Goal: Task Accomplishment & Management: Use online tool/utility

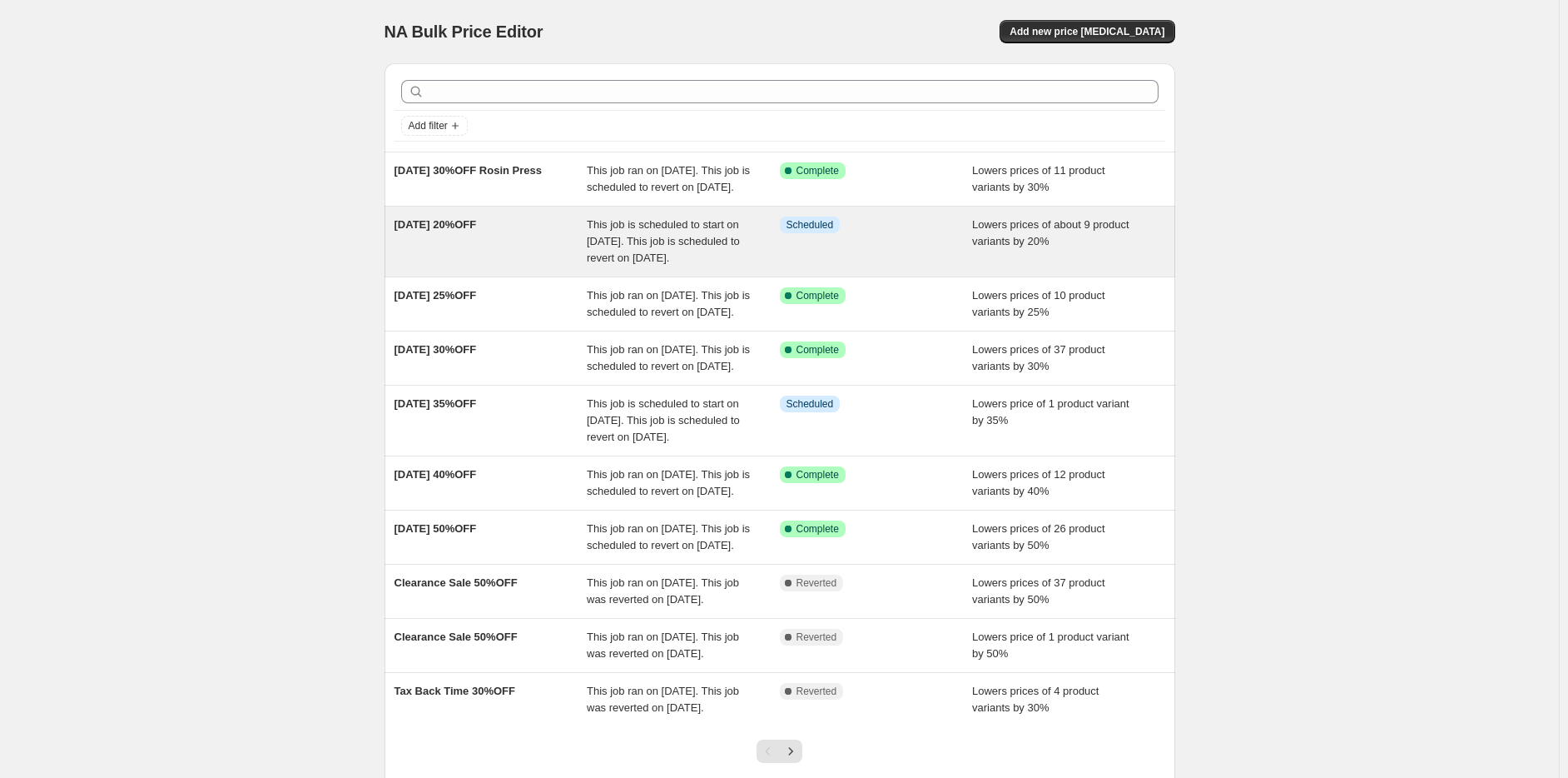
click at [648, 264] on span "This job is scheduled to start on September 22, 2025. This job is scheduled to …" at bounding box center [663, 241] width 153 height 45
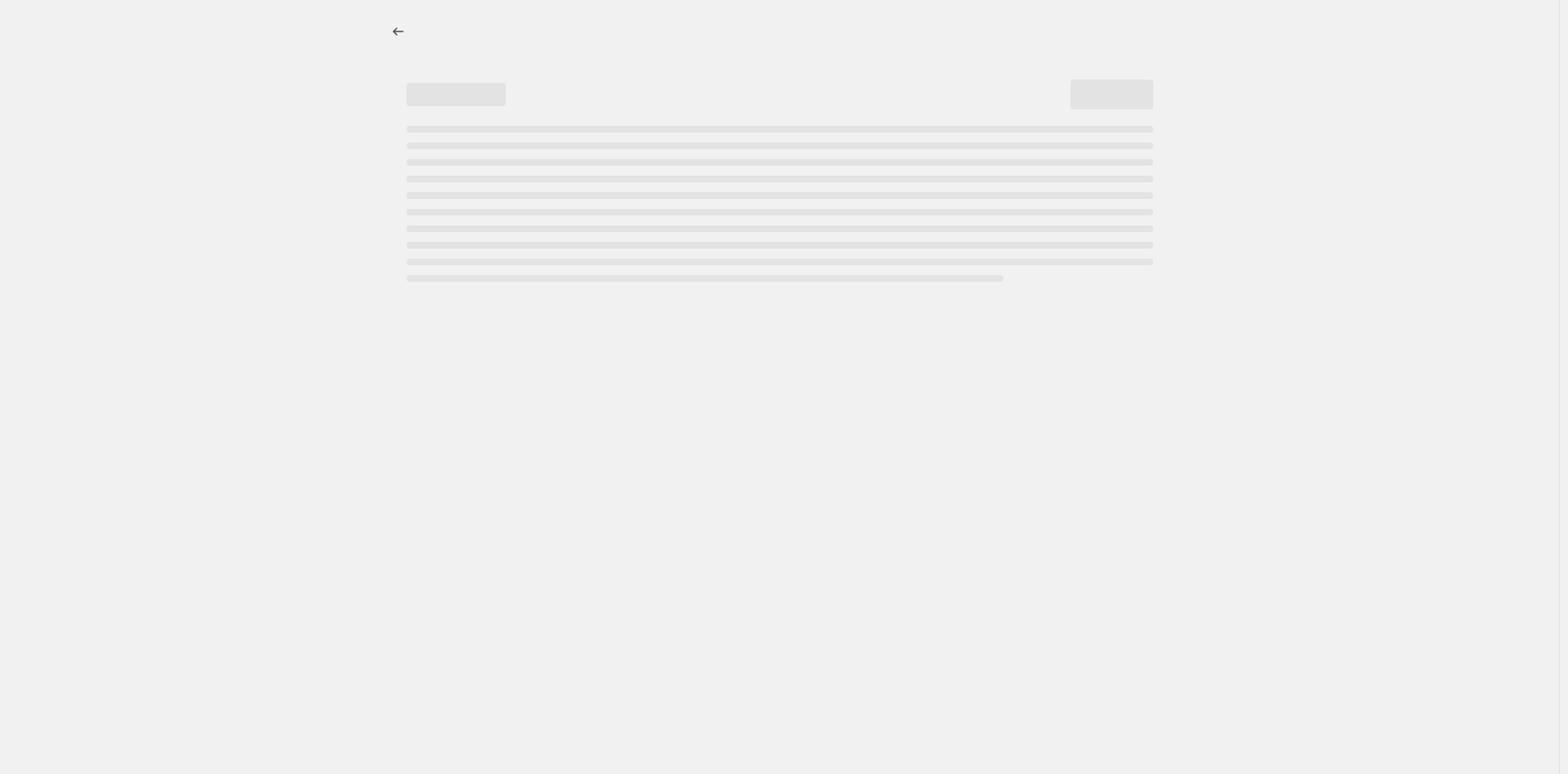
select select "percentage"
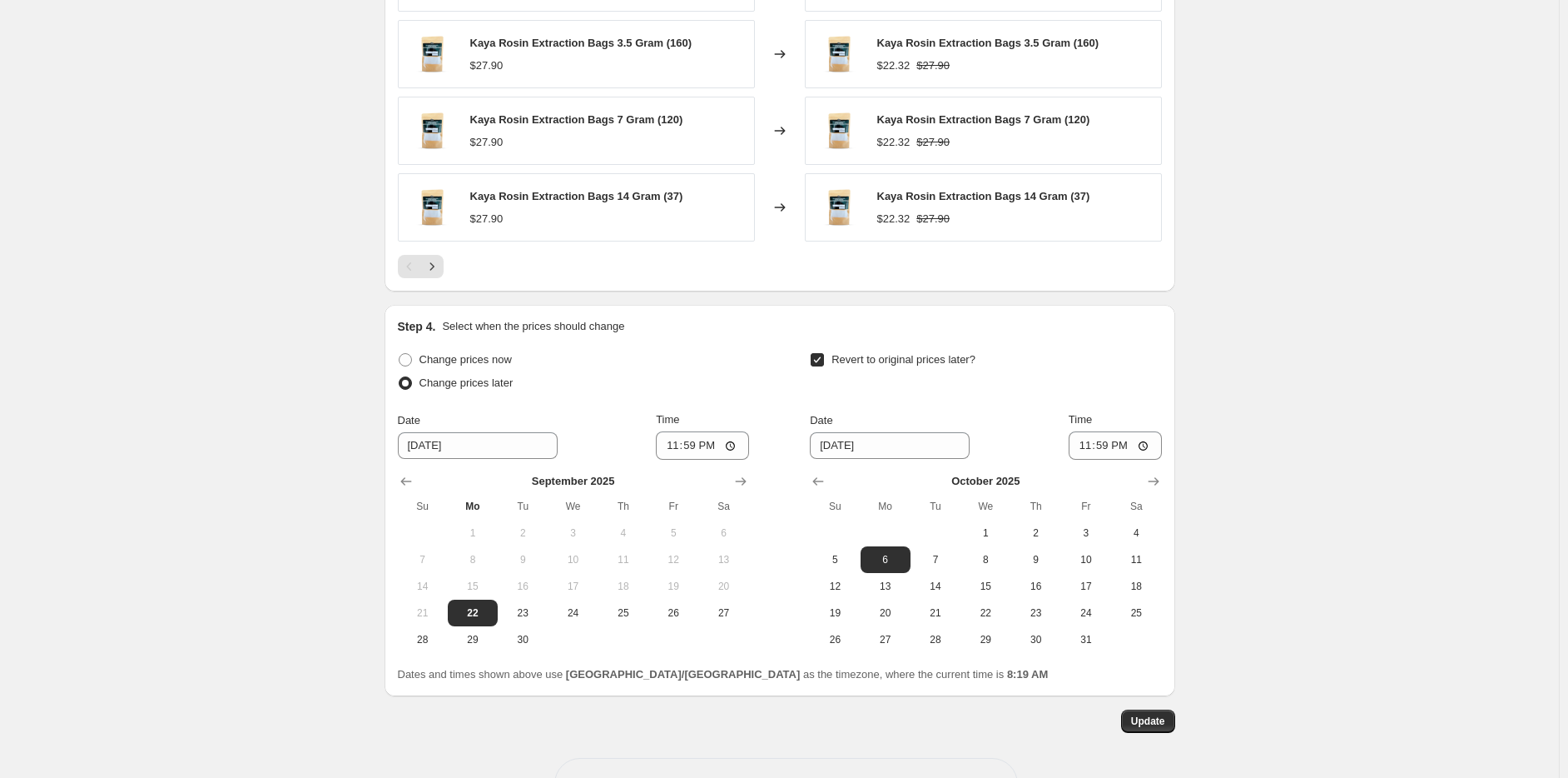
scroll to position [1415, 0]
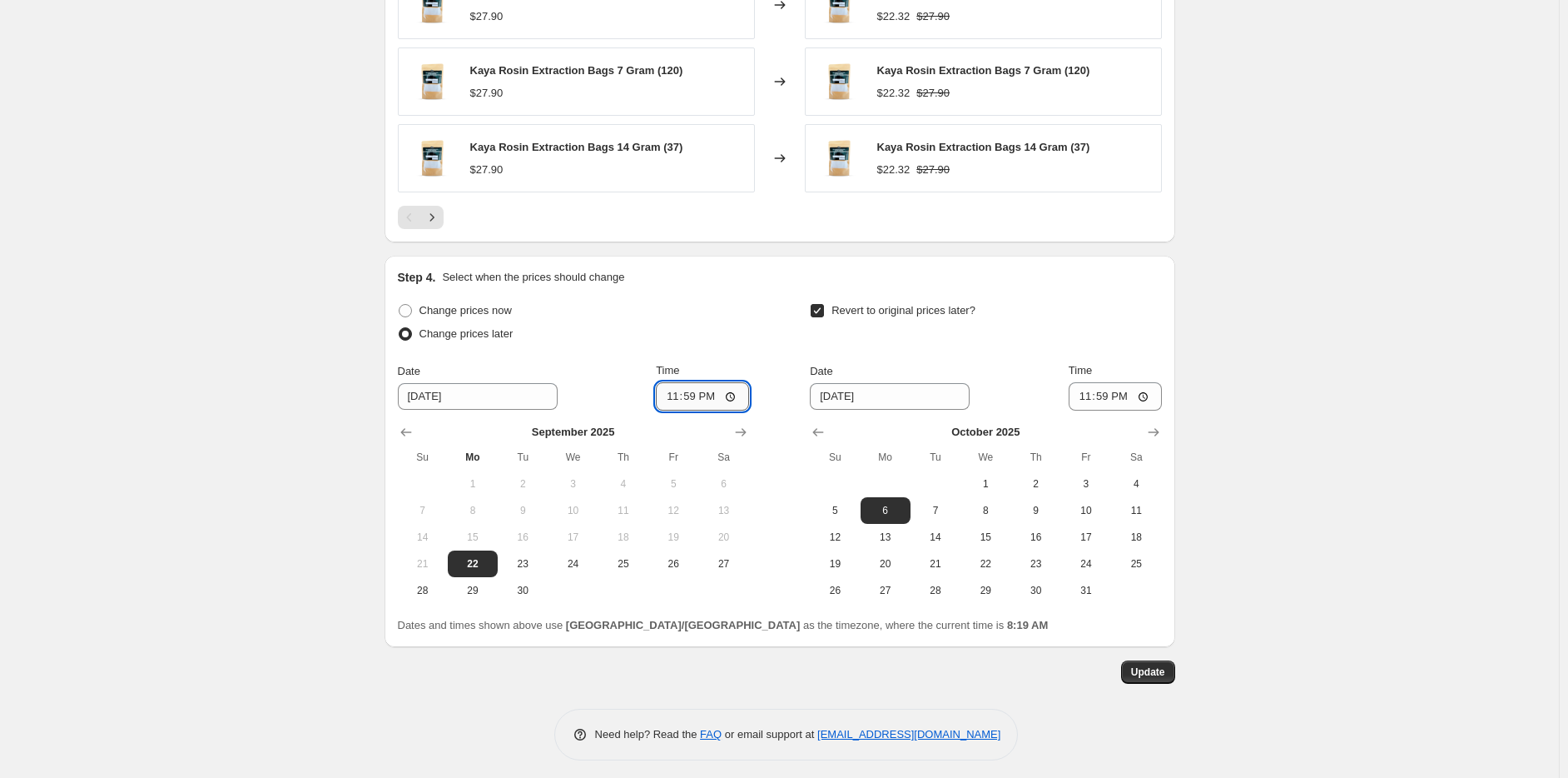
click at [673, 385] on input "23:59" at bounding box center [702, 396] width 93 height 28
type input "00:00"
click at [1156, 668] on span "Update" at bounding box center [1149, 672] width 35 height 14
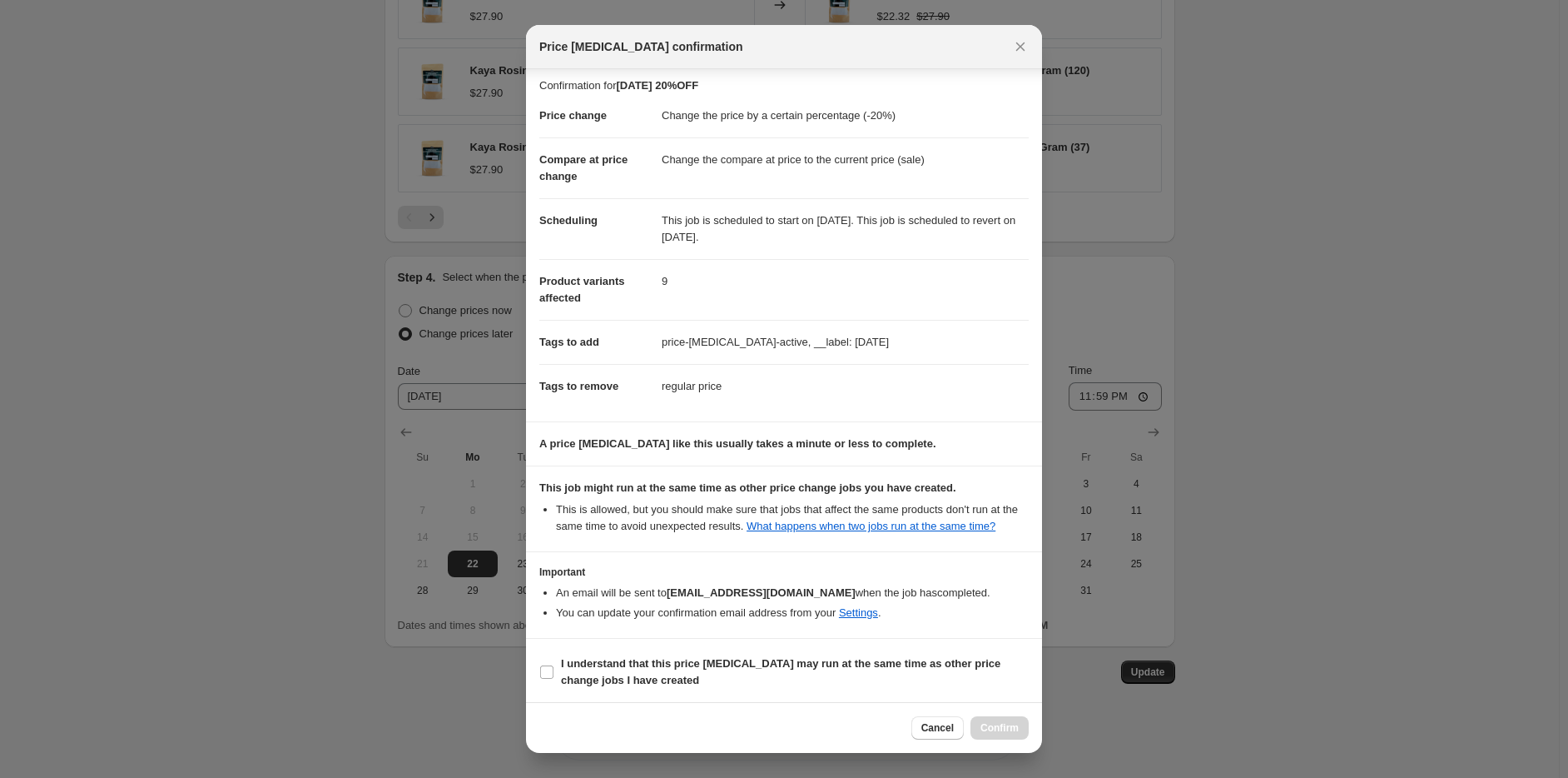
scroll to position [5, 0]
click at [561, 669] on b "I understand that this price [MEDICAL_DATA] may run at the same time as other p…" at bounding box center [780, 671] width 439 height 29
click at [554, 669] on input "I understand that this price [MEDICAL_DATA] may run at the same time as other p…" at bounding box center [547, 671] width 14 height 14
checkbox input "true"
click at [1000, 727] on span "Confirm" at bounding box center [1000, 727] width 38 height 14
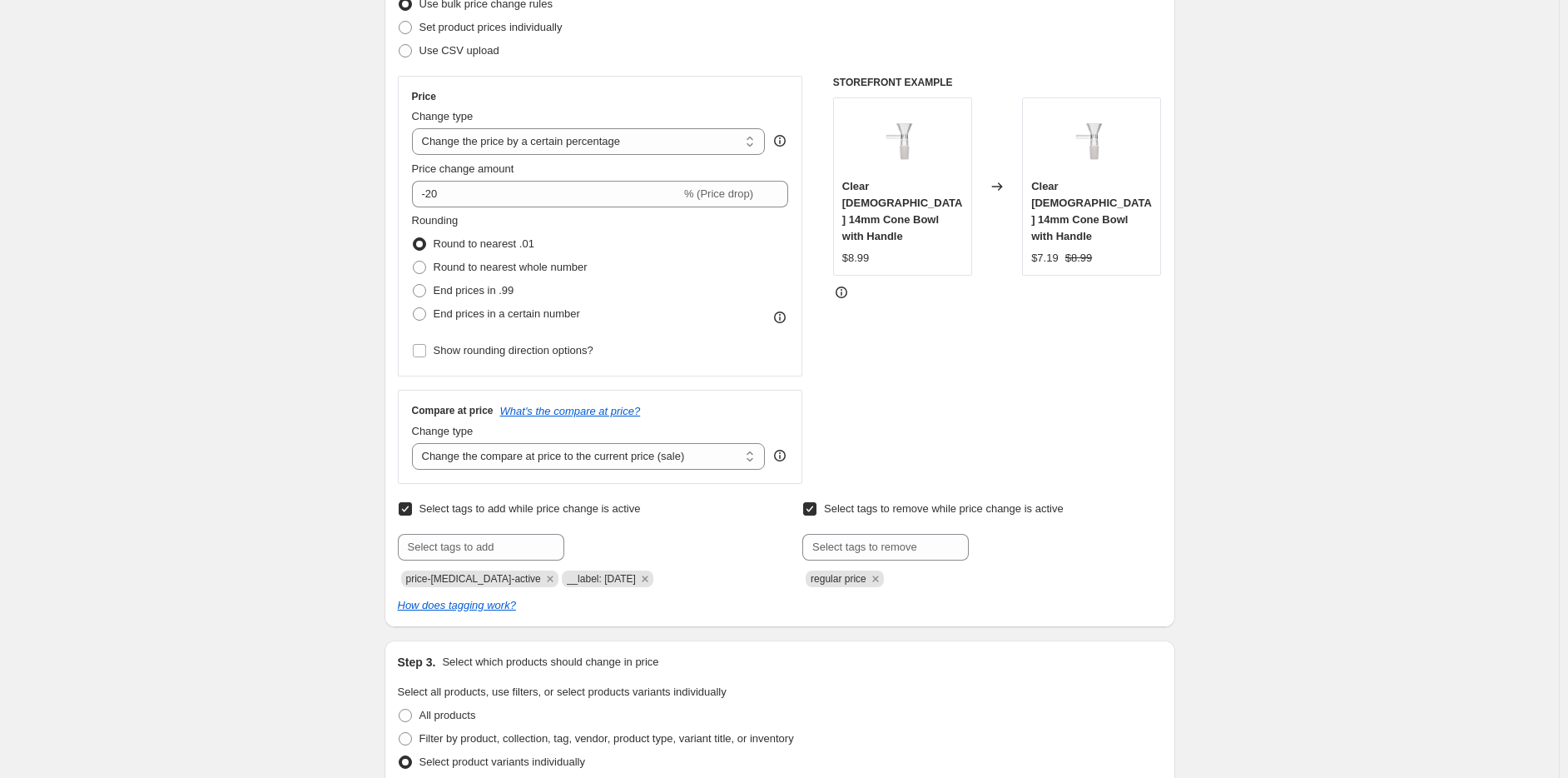
scroll to position [0, 0]
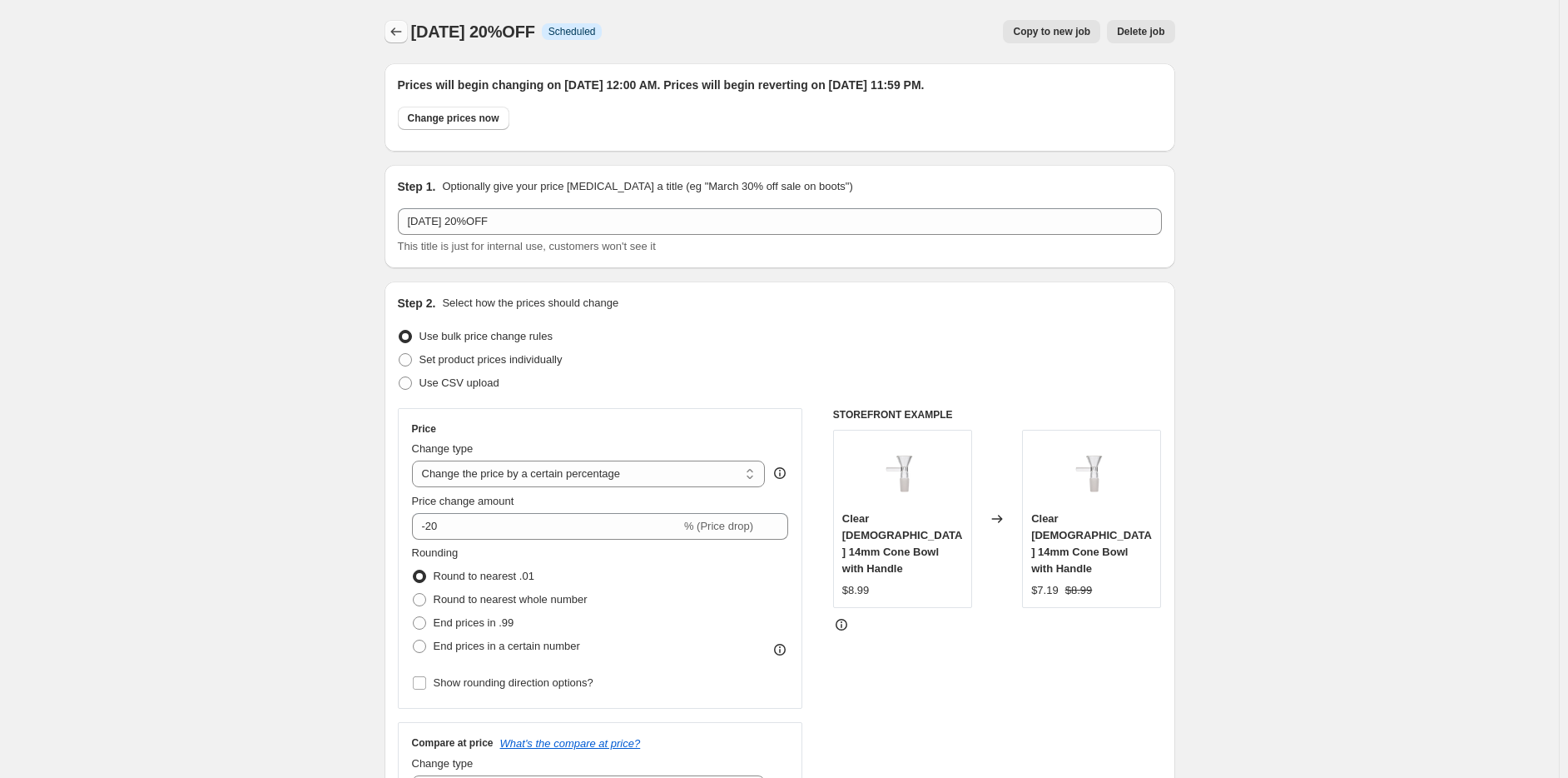
click at [391, 25] on icon "Price change jobs" at bounding box center [396, 32] width 16 height 16
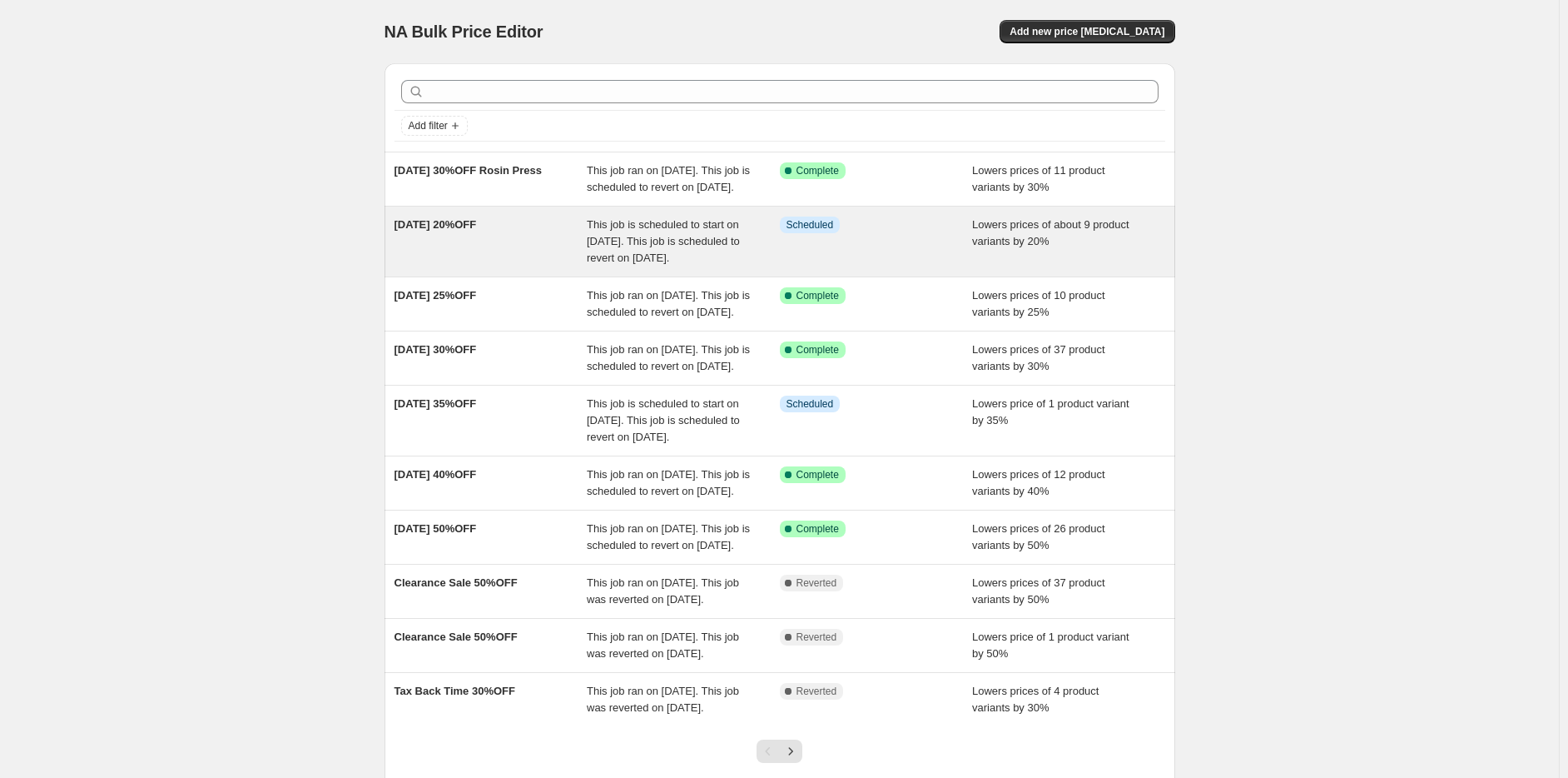
click at [628, 267] on div "This job is scheduled to start on [DATE]. This job is scheduled to revert on [D…" at bounding box center [683, 241] width 193 height 50
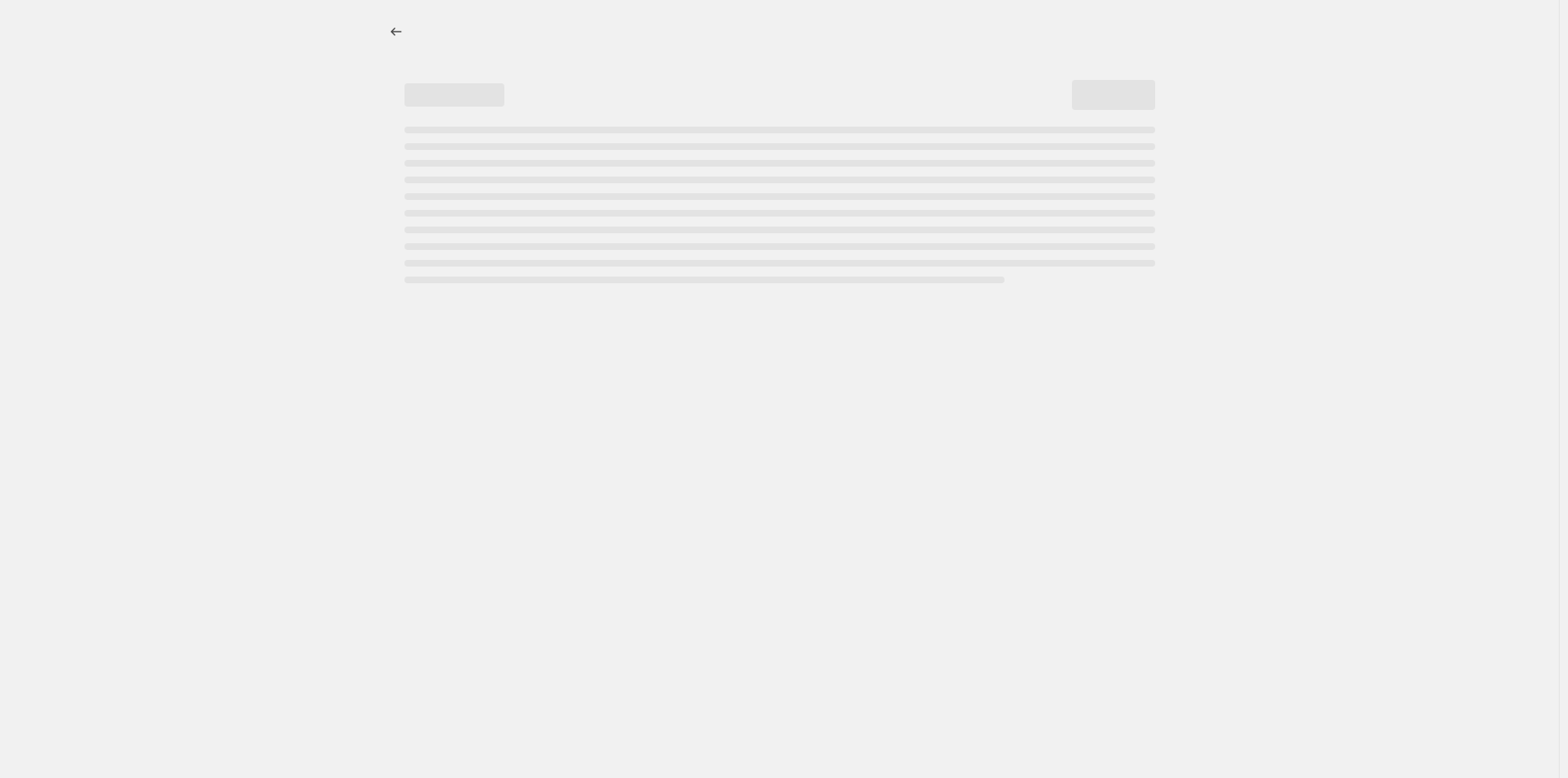
select select "percentage"
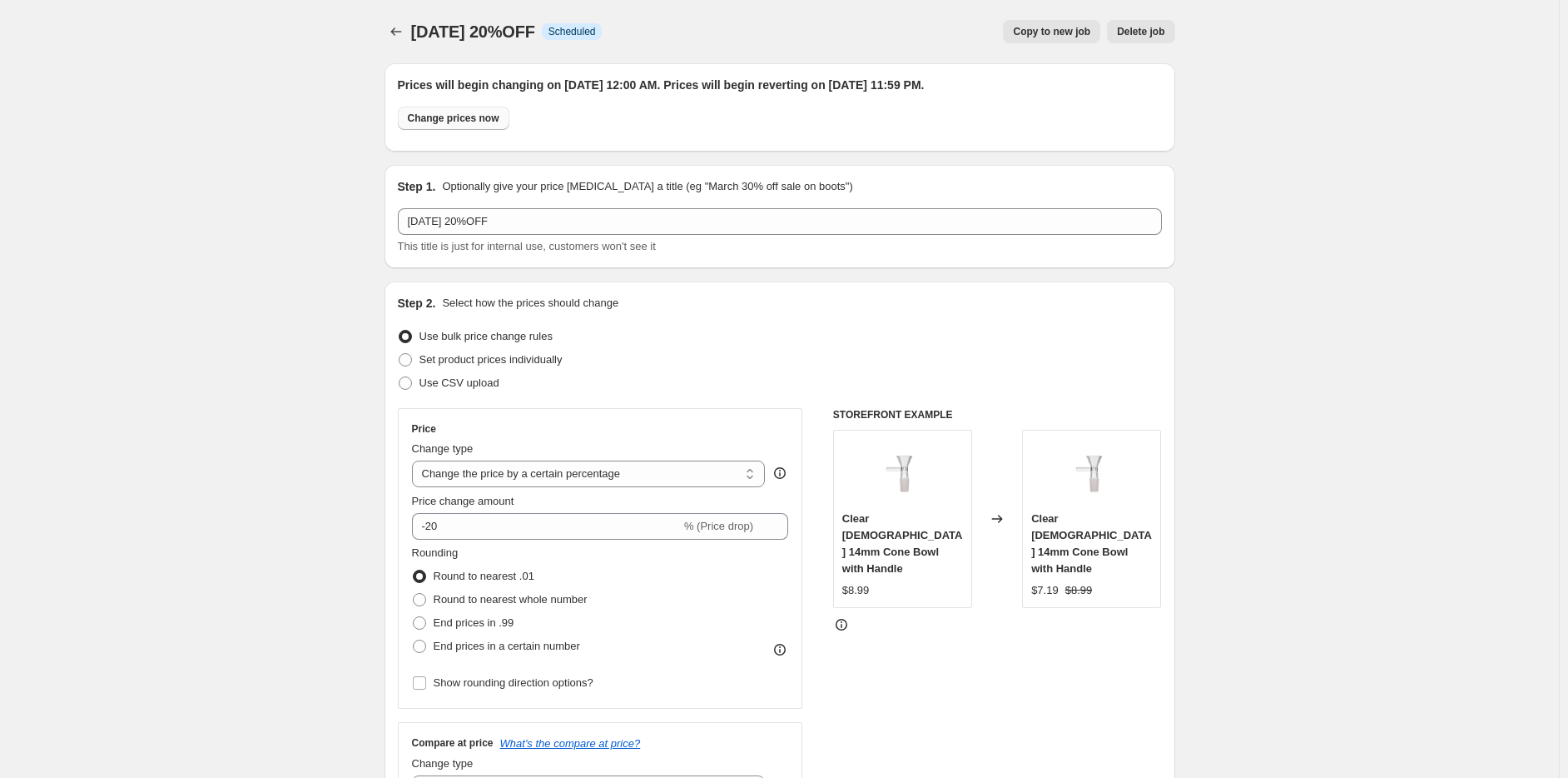
click at [437, 126] on button "Change prices now" at bounding box center [453, 118] width 112 height 24
radio input "true"
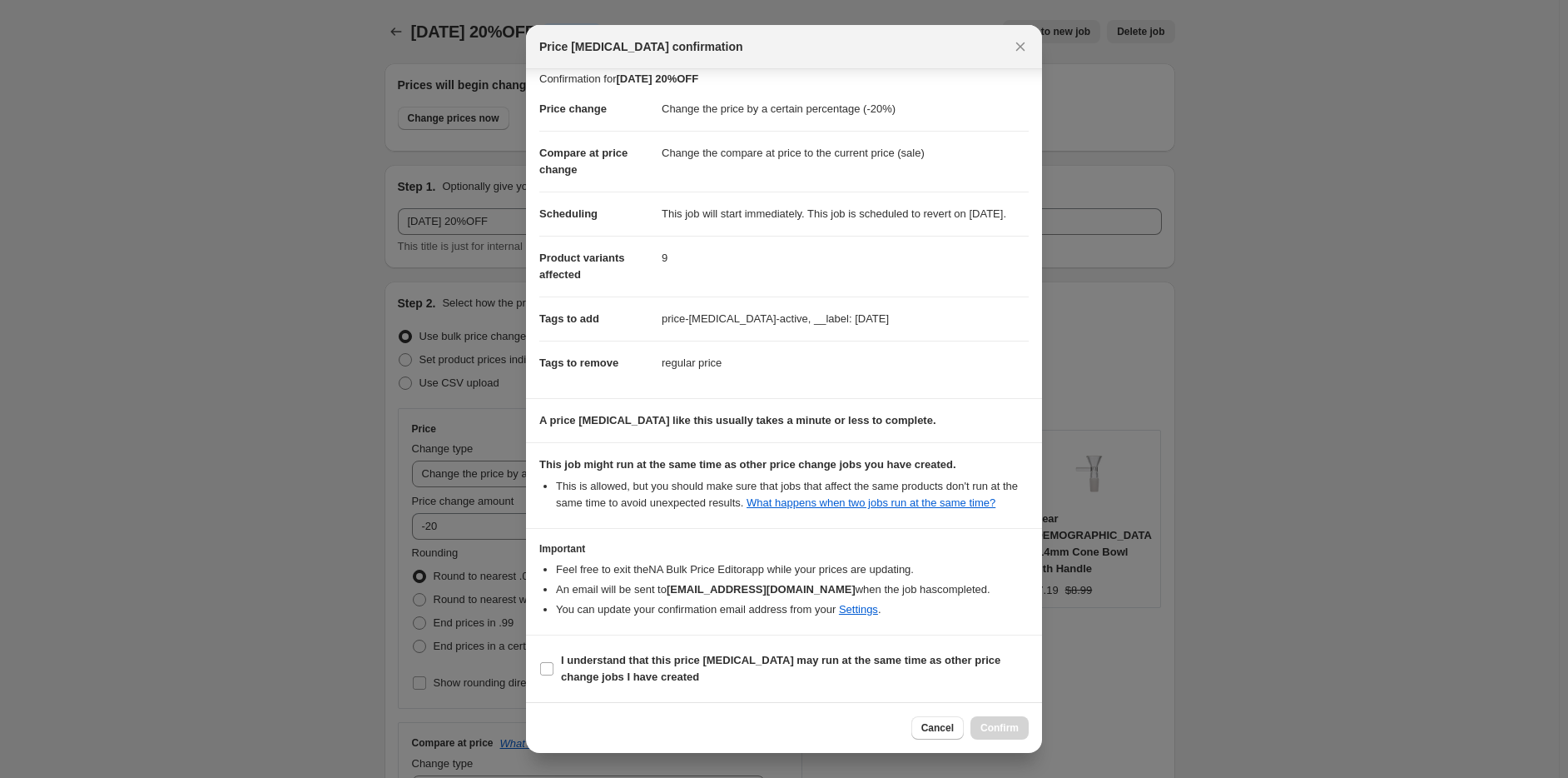
scroll to position [25, 0]
click at [558, 646] on section "I understand that this price change job may run at the same time as other price…" at bounding box center [783, 668] width 516 height 66
click at [563, 657] on b "I understand that this price change job may run at the same time as other price…" at bounding box center [780, 668] width 439 height 29
click at [554, 662] on input "I understand that this price change job may run at the same time as other price…" at bounding box center [547, 669] width 14 height 14
checkbox input "true"
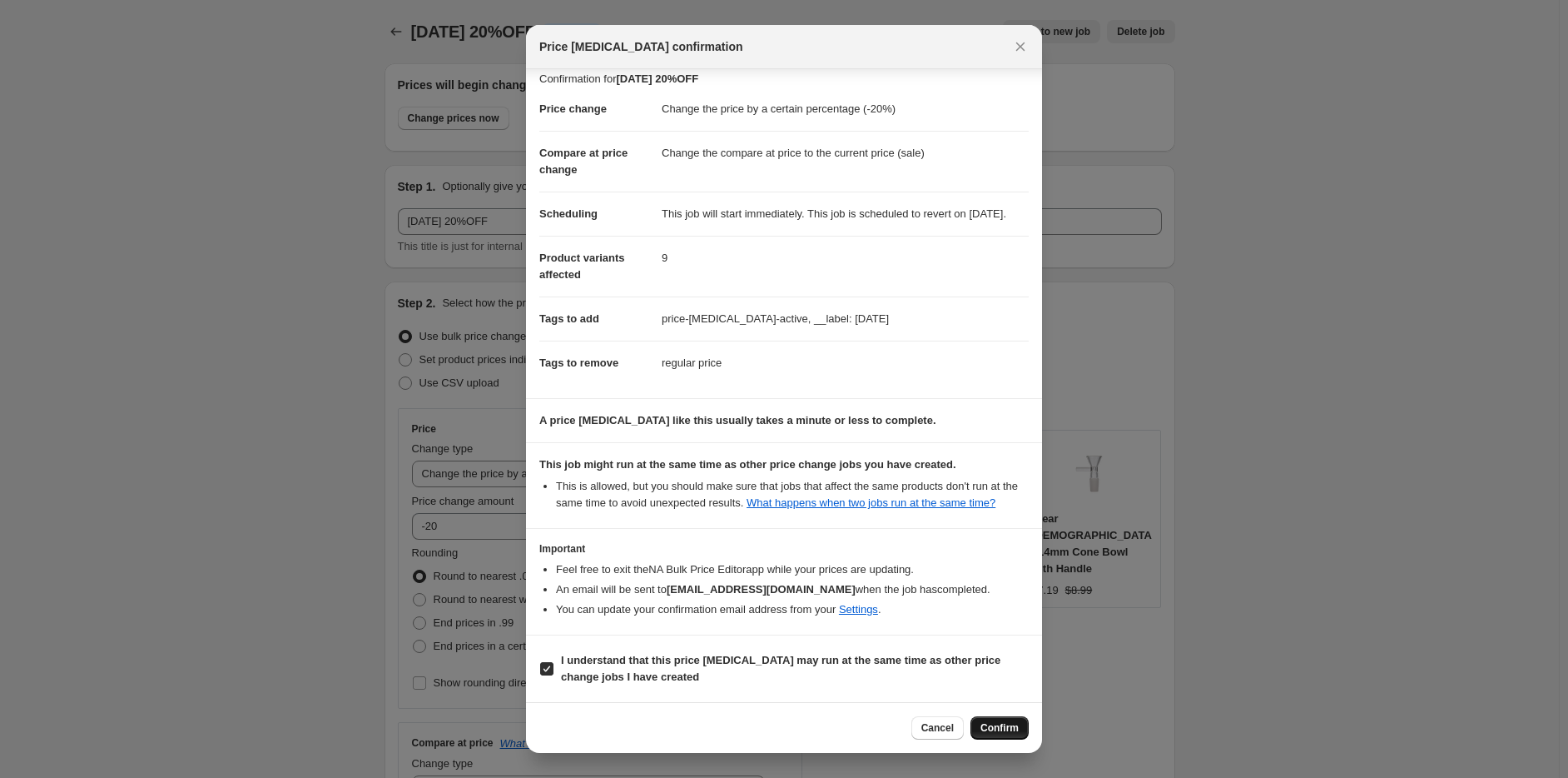
click at [1011, 733] on span "Confirm" at bounding box center [1000, 727] width 38 height 14
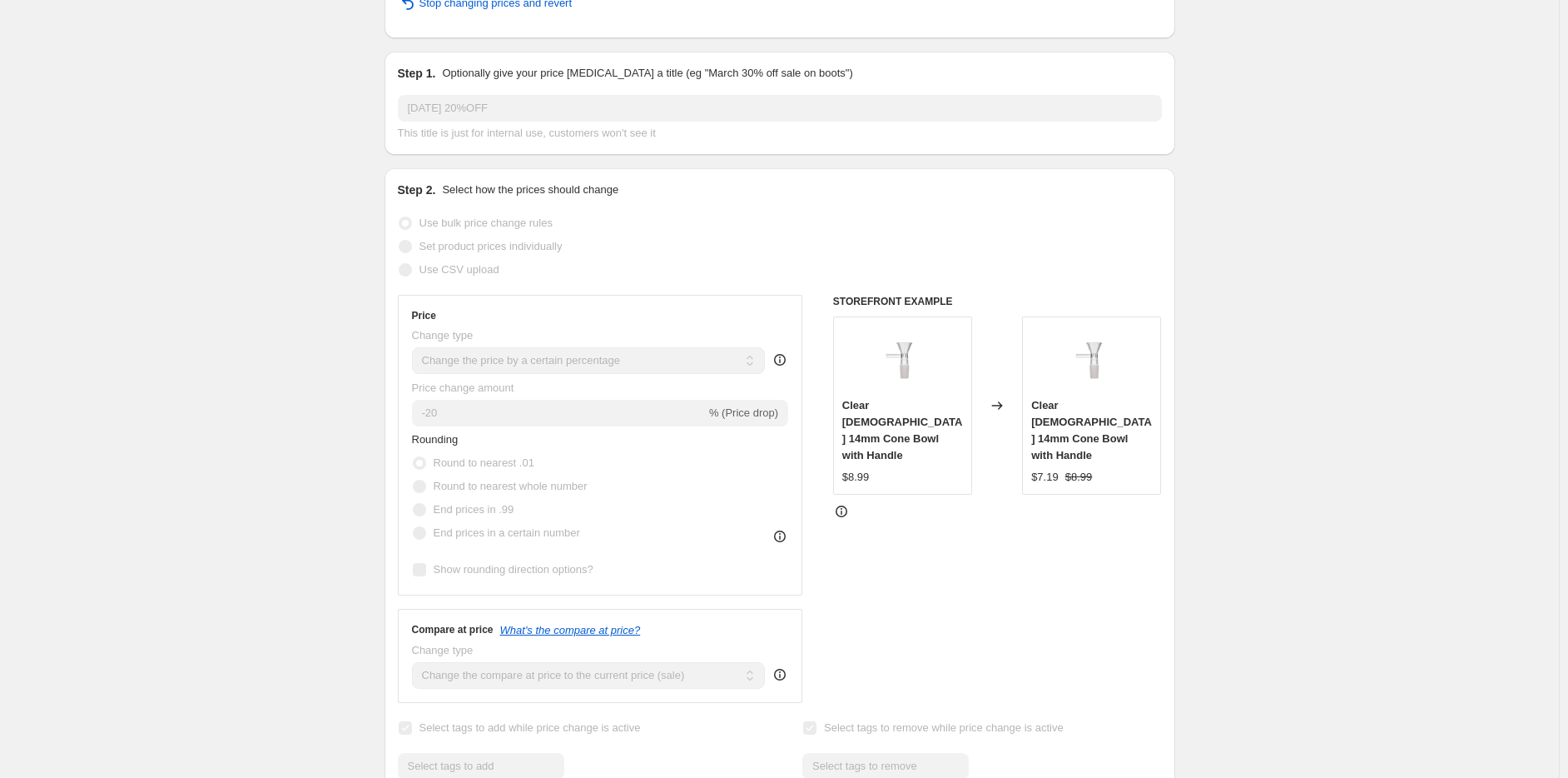
scroll to position [0, 0]
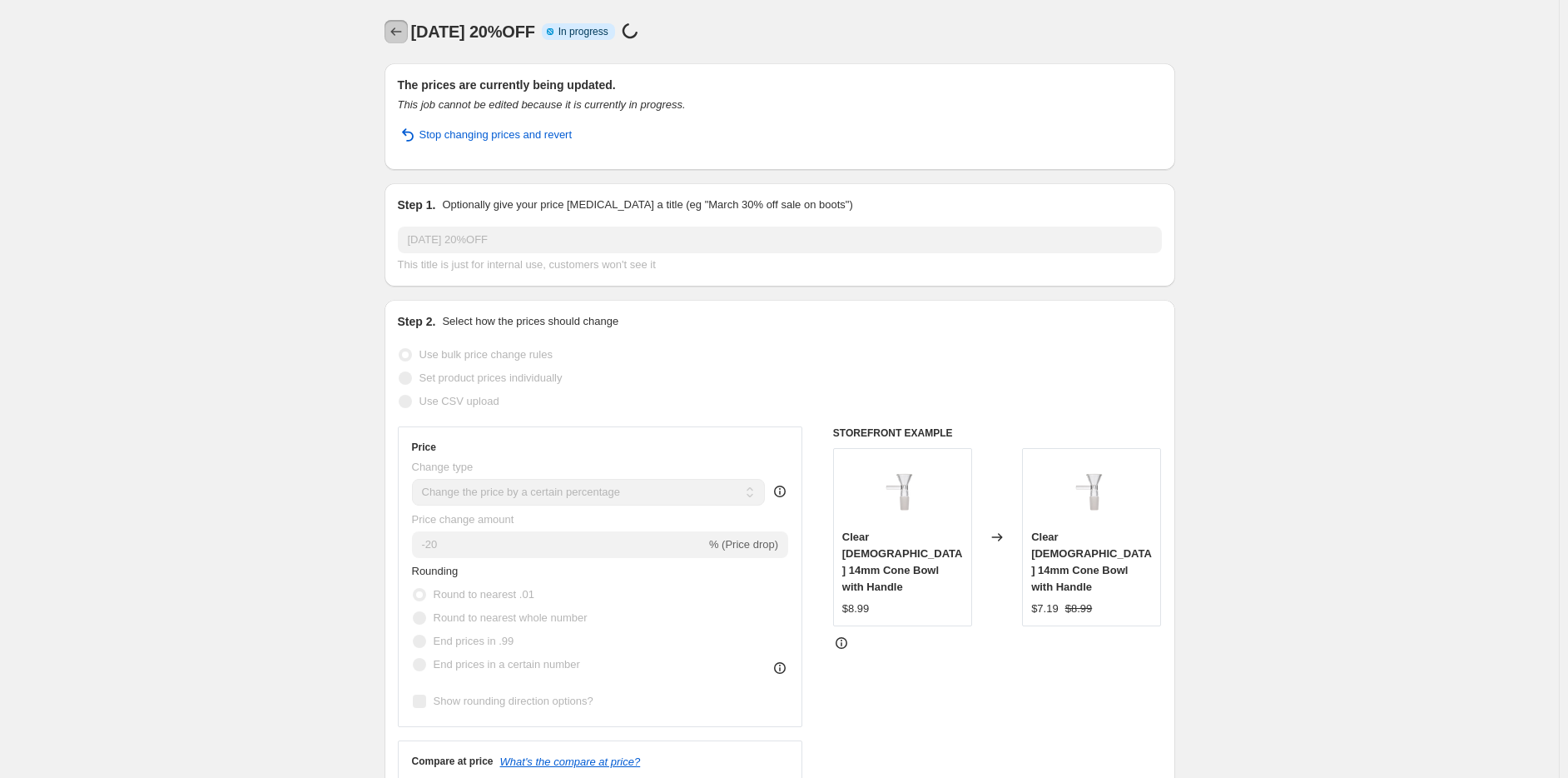
click at [401, 33] on icon "Price change jobs" at bounding box center [396, 32] width 16 height 16
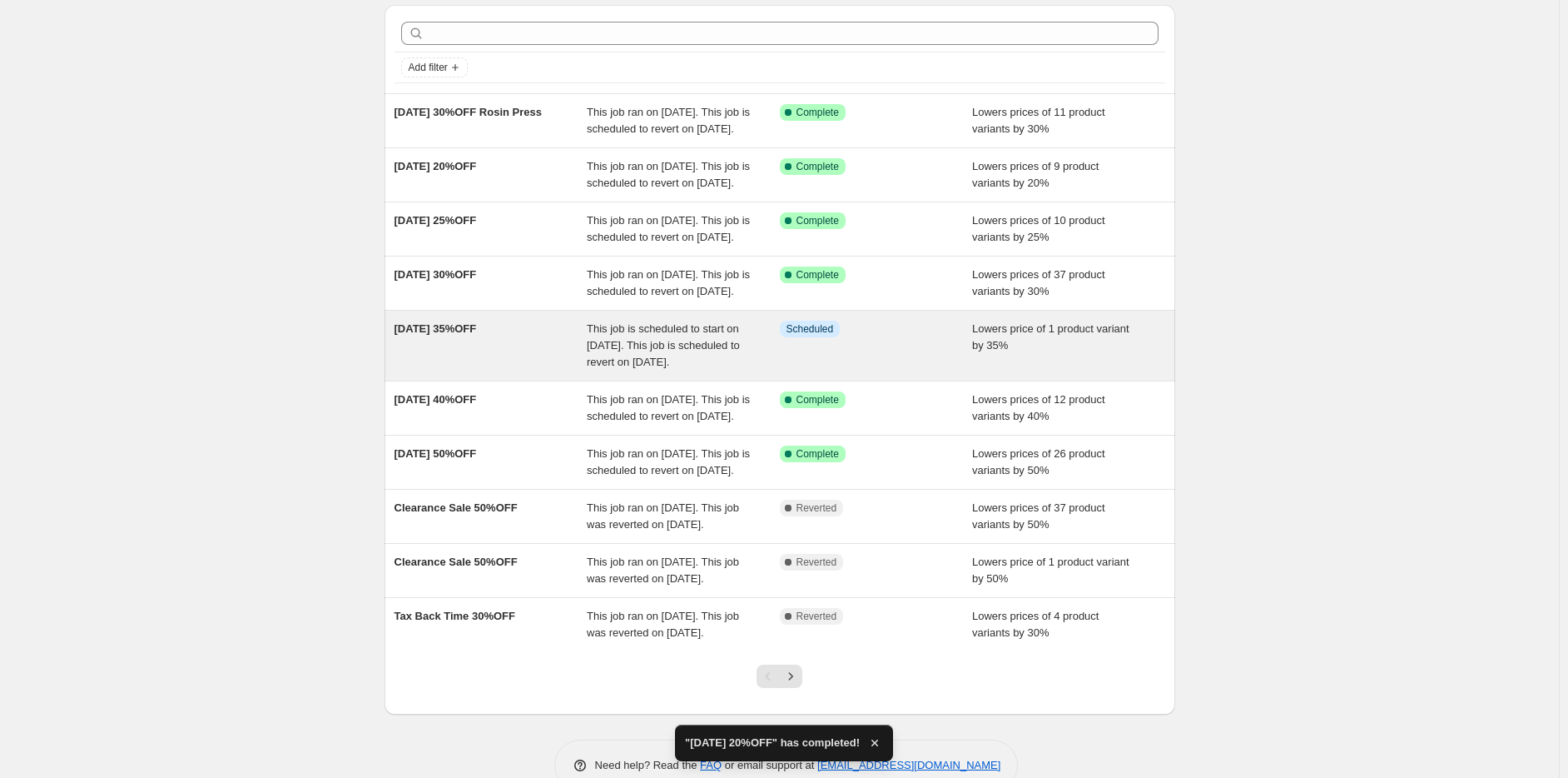
scroll to position [83, 0]
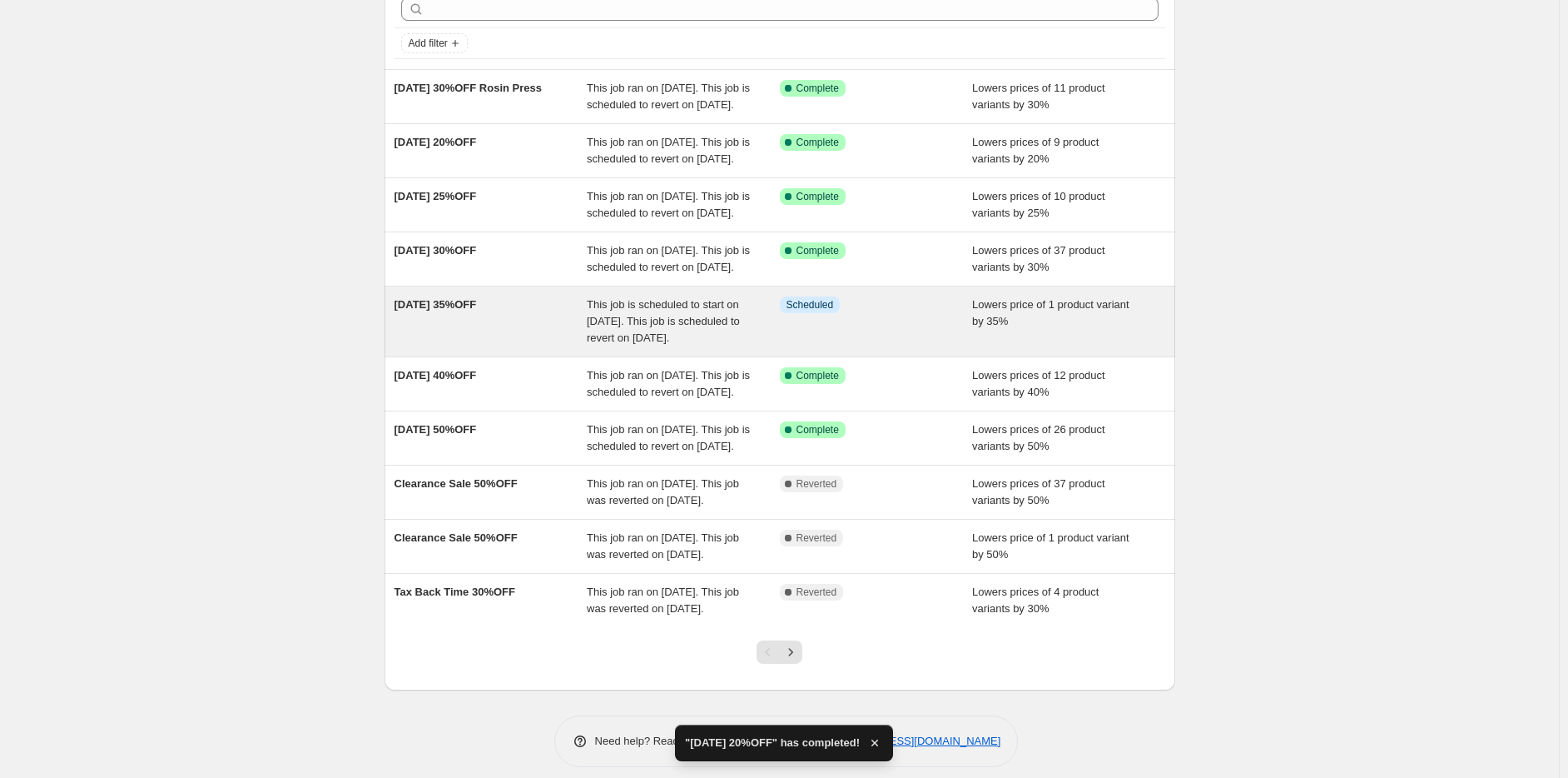
click at [629, 347] on div "This job is scheduled to start on September 22, 2025. This job is scheduled to …" at bounding box center [683, 321] width 193 height 50
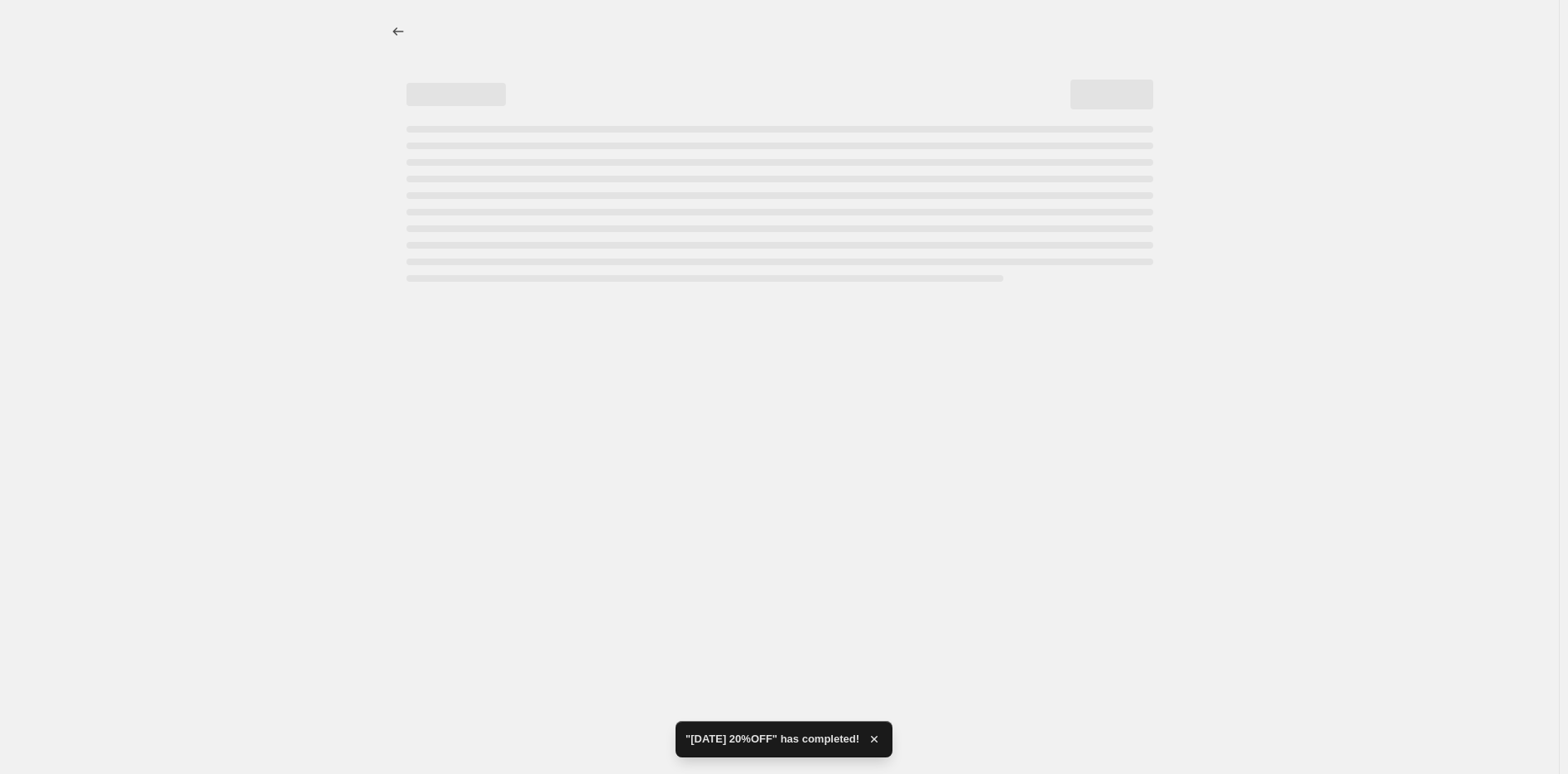
select select "percentage"
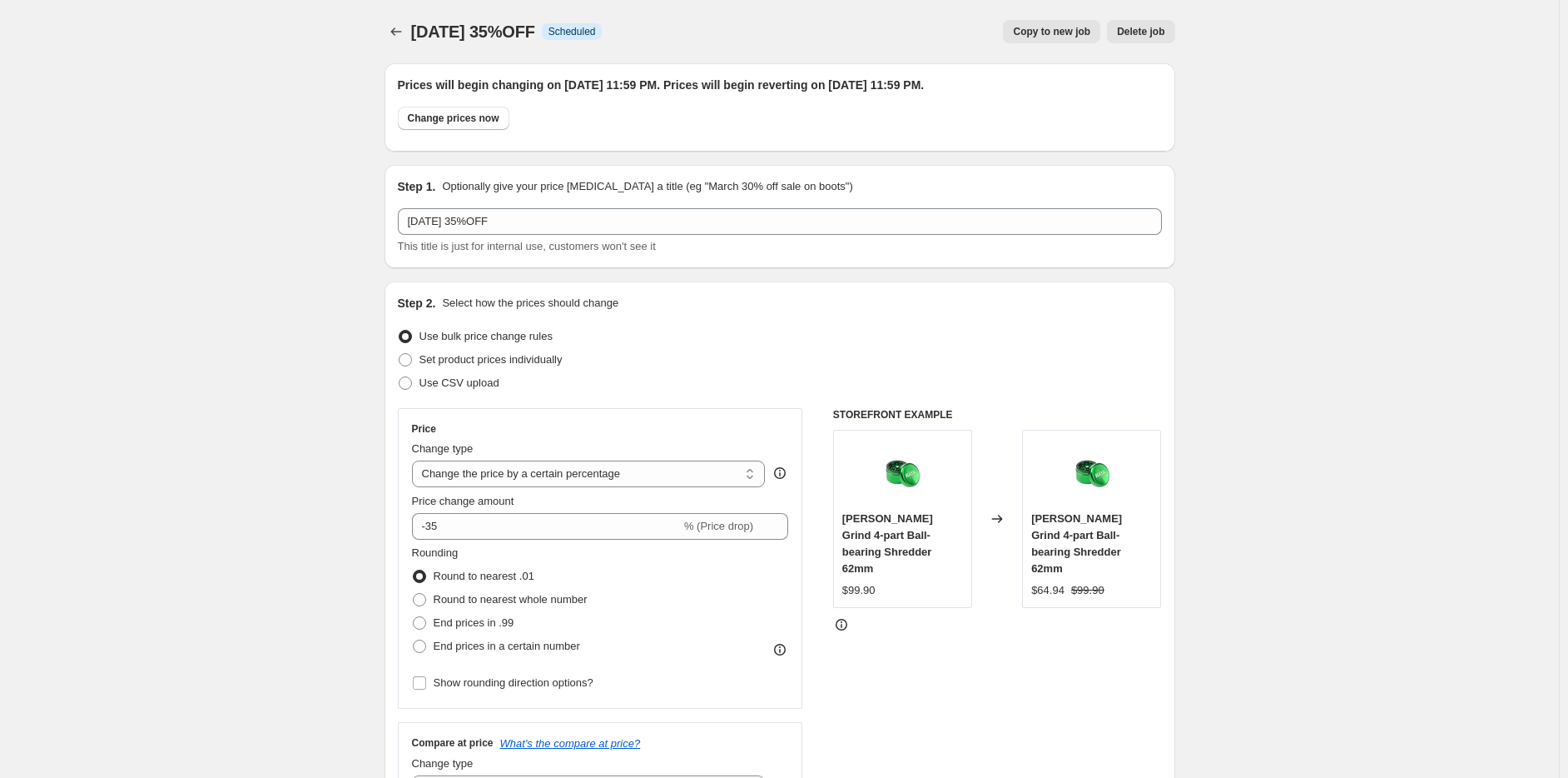
click at [430, 97] on div "Prices will begin changing on September 22, 2025 at 11:59 PM. Prices will begin…" at bounding box center [779, 107] width 764 height 62
click at [444, 110] on button "Change prices now" at bounding box center [453, 118] width 112 height 24
radio input "true"
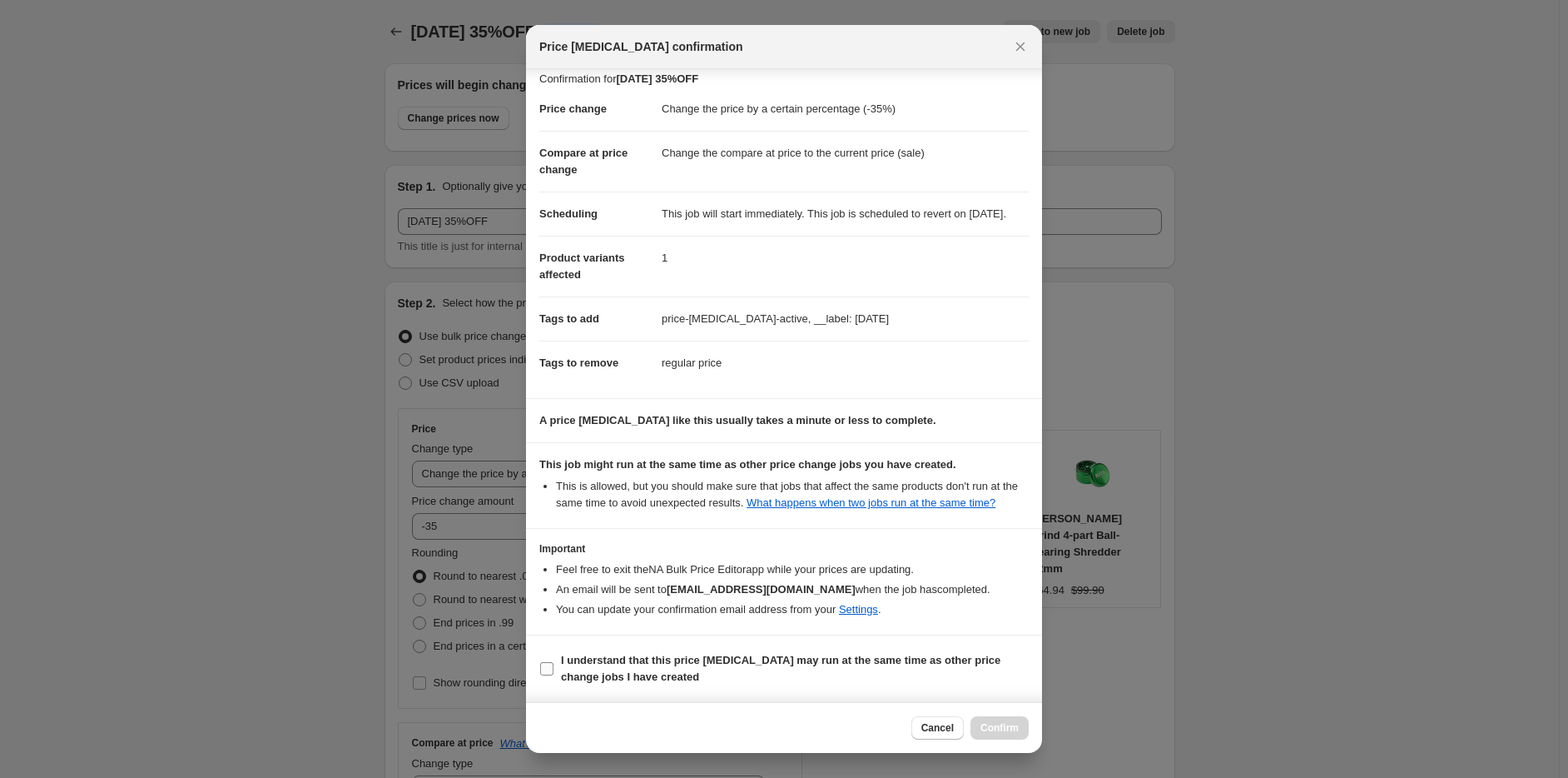
scroll to position [25, 0]
click at [701, 659] on b "I understand that this price change job may run at the same time as other price…" at bounding box center [780, 668] width 439 height 29
click at [554, 662] on input "I understand that this price change job may run at the same time as other price…" at bounding box center [547, 669] width 14 height 14
checkbox input "true"
click at [999, 727] on span "Confirm" at bounding box center [1000, 727] width 38 height 14
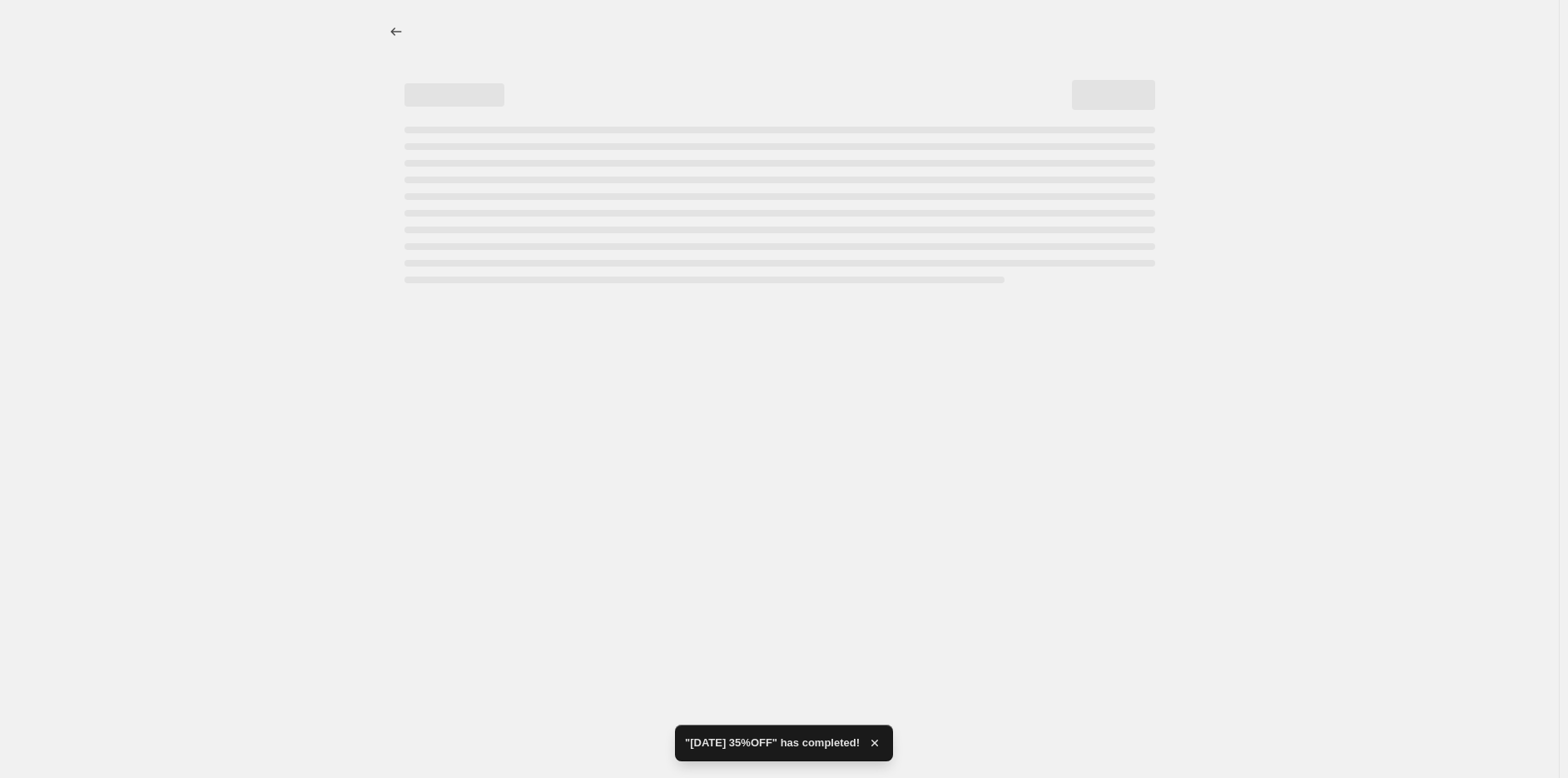
scroll to position [0, 0]
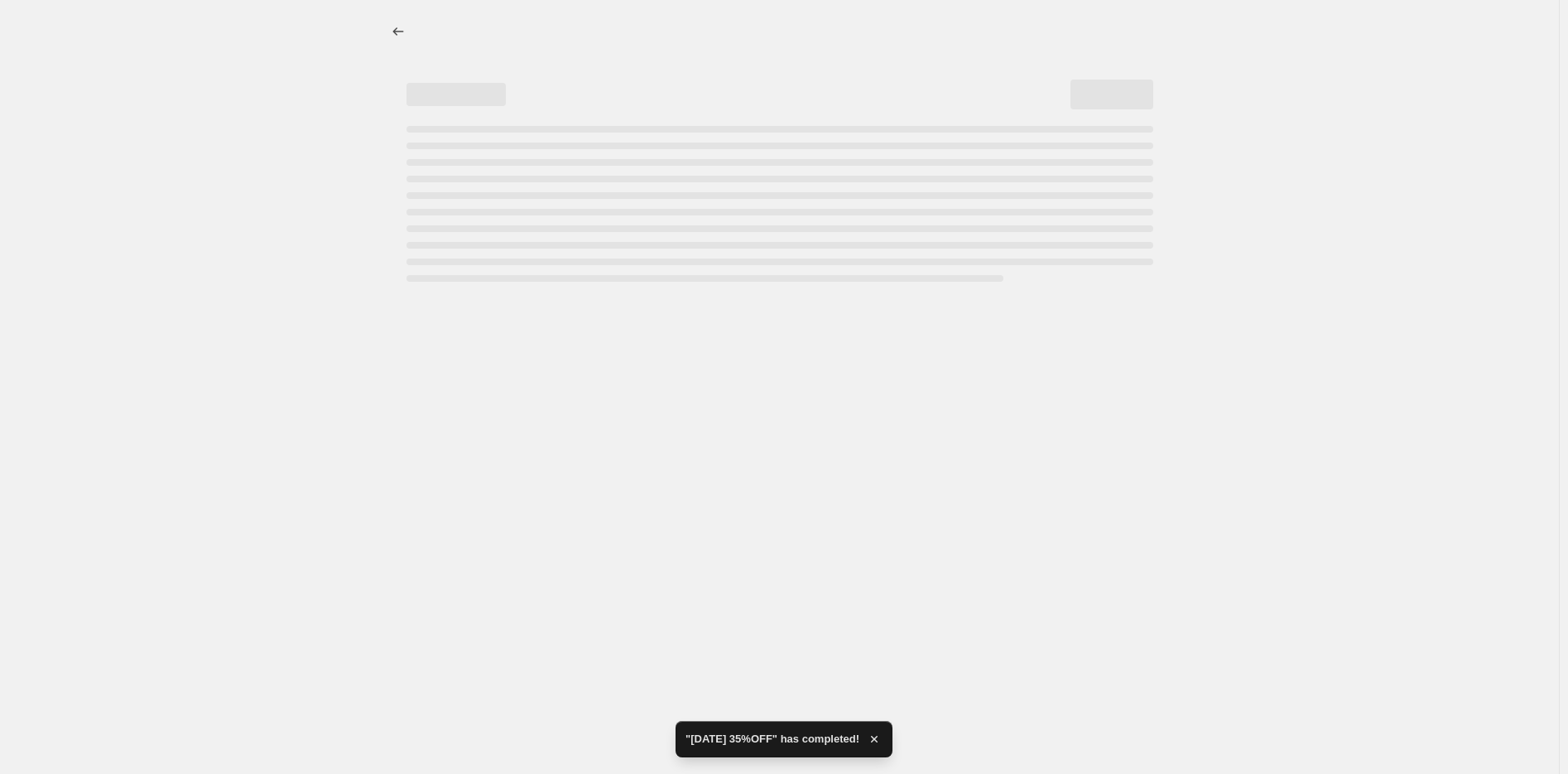
select select "percentage"
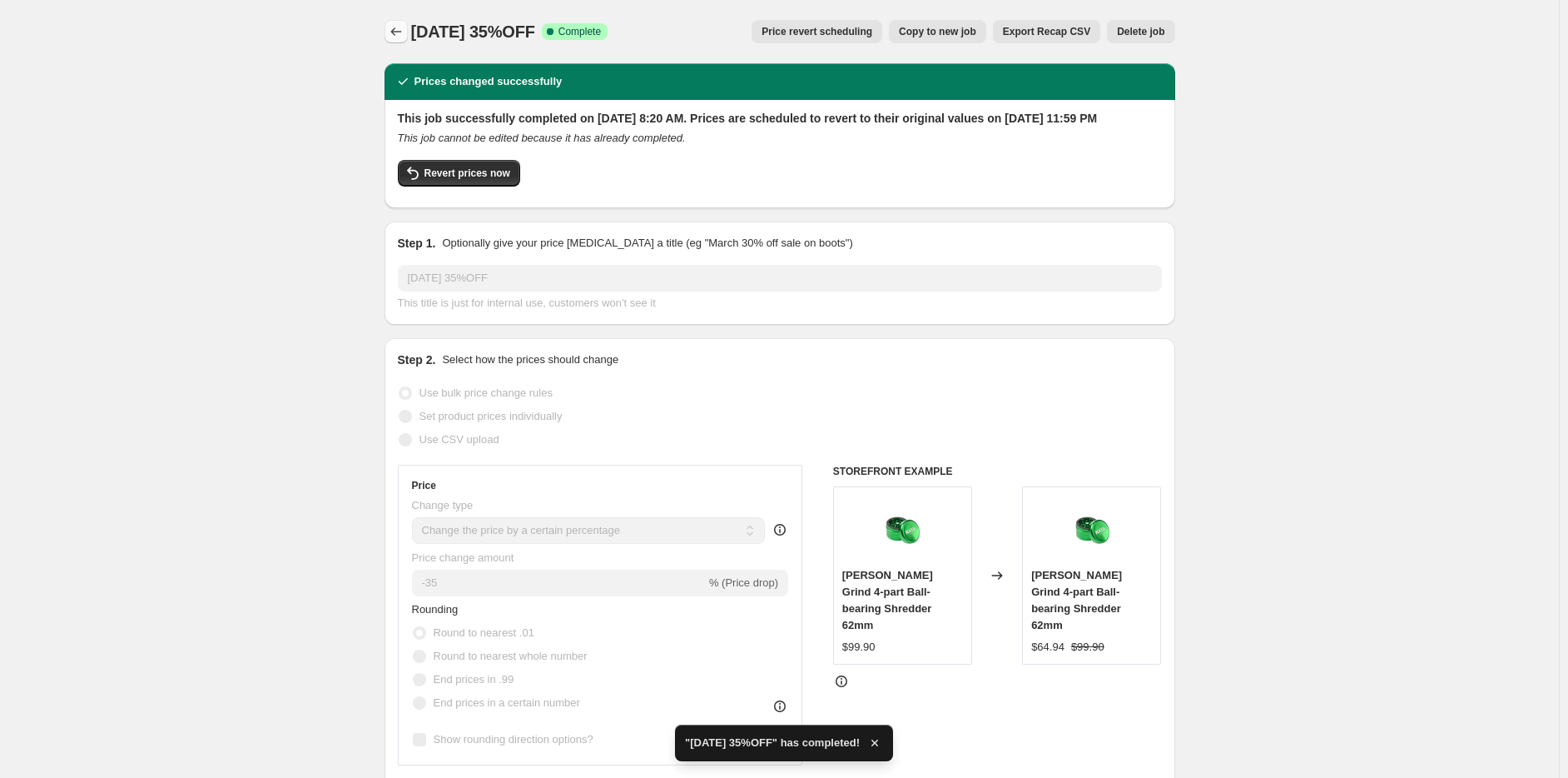
click at [405, 29] on icon "Price change jobs" at bounding box center [396, 32] width 16 height 16
